Goal: Task Accomplishment & Management: Use online tool/utility

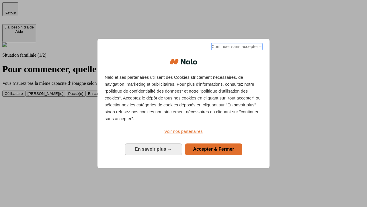
click at [236, 47] on span "Continuer sans accepter →" at bounding box center [237, 46] width 51 height 7
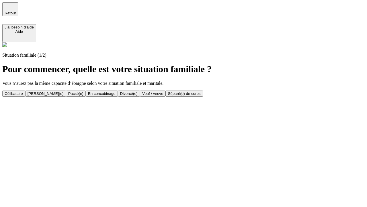
click at [23, 91] on div "Célibataire" at bounding box center [14, 93] width 18 height 4
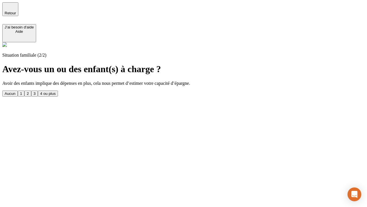
click at [15, 91] on div "Aucun" at bounding box center [10, 93] width 11 height 4
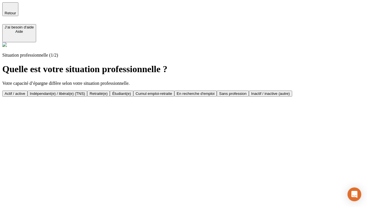
click at [25, 91] on div "Actif / active" at bounding box center [15, 93] width 21 height 4
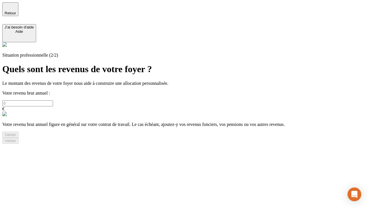
click at [53, 100] on input "text" at bounding box center [27, 103] width 51 height 6
type input "30 000"
click at [16, 137] on div "Valider" at bounding box center [11, 134] width 12 height 4
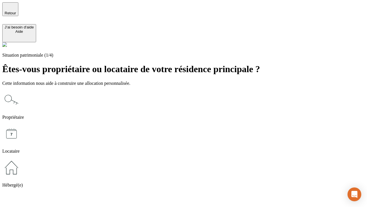
click at [21, 158] on icon at bounding box center [11, 167] width 18 height 18
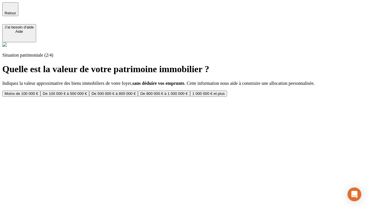
click at [38, 91] on div "Moins de 100 000 €" at bounding box center [22, 93] width 34 height 4
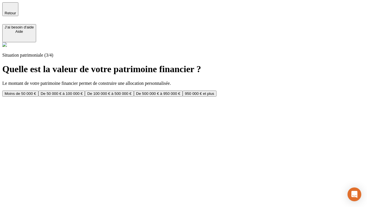
click at [36, 91] on div "Moins de 50 000 €" at bounding box center [21, 93] width 32 height 4
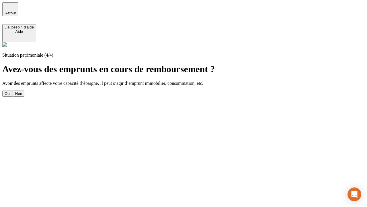
click at [22, 91] on div "Non" at bounding box center [18, 93] width 7 height 4
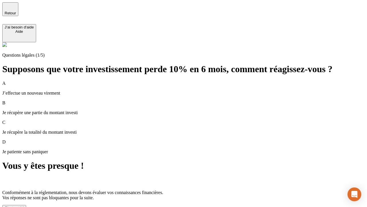
click at [24, 205] on div "C'est noté !" at bounding box center [14, 207] width 19 height 4
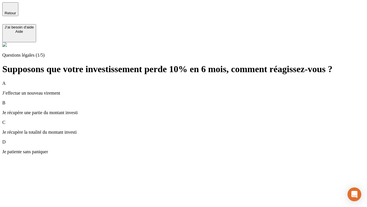
click at [191, 81] on div "A J’effectue un nouveau virement" at bounding box center [183, 88] width 363 height 15
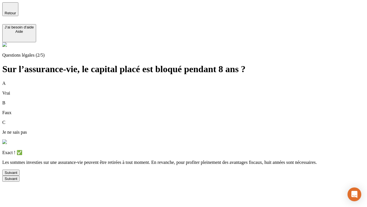
click at [17, 175] on div "Suivant" at bounding box center [11, 172] width 13 height 4
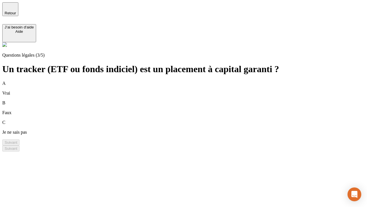
click at [191, 100] on div "B Faux" at bounding box center [183, 107] width 363 height 15
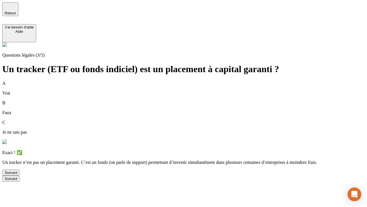
click at [17, 175] on div "Suivant" at bounding box center [11, 172] width 13 height 4
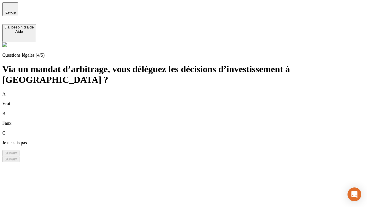
click at [191, 91] on div "A Vrai" at bounding box center [183, 98] width 363 height 15
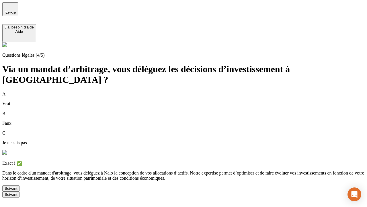
click at [17, 190] on div "Suivant" at bounding box center [11, 188] width 13 height 4
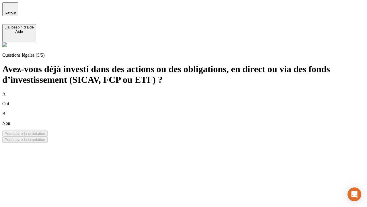
click at [191, 111] on div "B Non" at bounding box center [183, 118] width 363 height 15
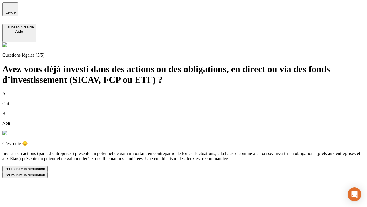
click at [45, 171] on div "Poursuivre la simulation" at bounding box center [25, 168] width 41 height 4
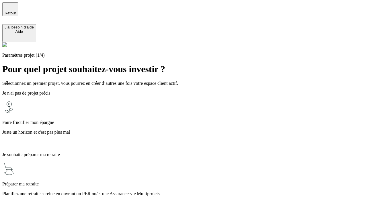
click at [191, 129] on p "Juste un horizon et c'est pas plus mal !" at bounding box center [183, 131] width 363 height 5
